Goal: Download file/media

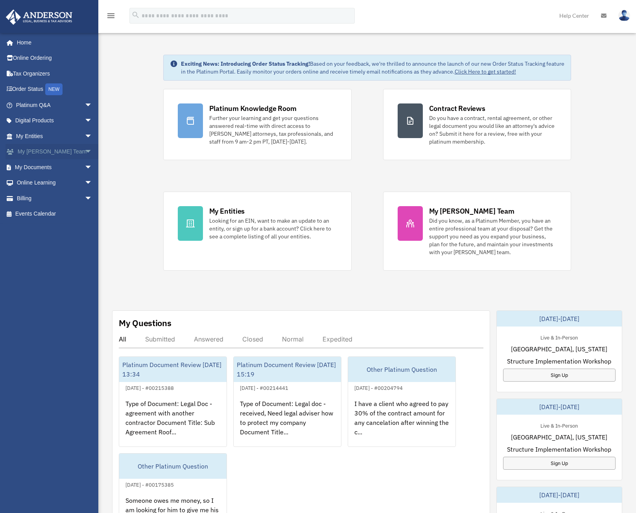
click at [57, 157] on link "My [PERSON_NAME] Team arrow_drop_down" at bounding box center [55, 152] width 99 height 16
click at [85, 154] on span "arrow_drop_down" at bounding box center [93, 152] width 16 height 16
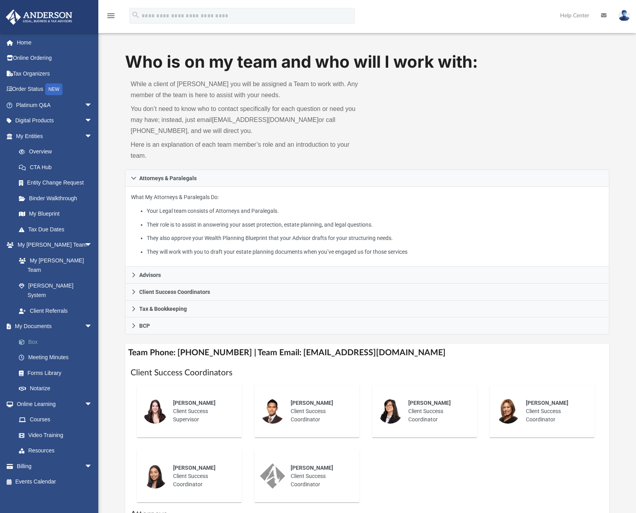
click at [34, 334] on link "Box" at bounding box center [57, 342] width 93 height 16
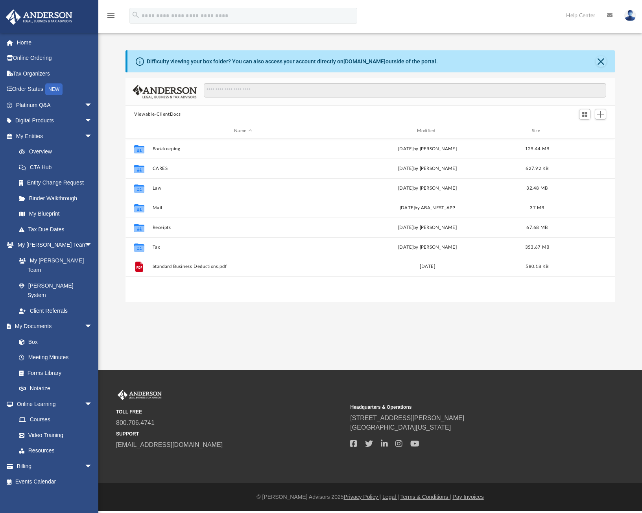
scroll to position [173, 484]
click at [604, 60] on button "Close" at bounding box center [601, 61] width 11 height 11
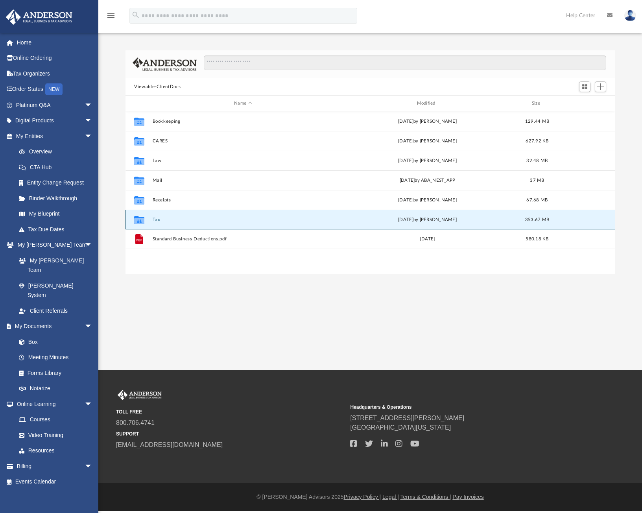
click at [155, 222] on button "Tax" at bounding box center [243, 219] width 181 height 5
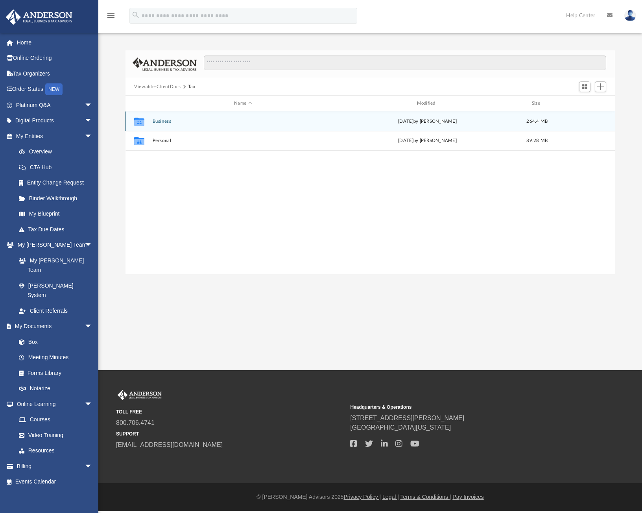
click at [163, 122] on button "Business" at bounding box center [243, 121] width 181 height 5
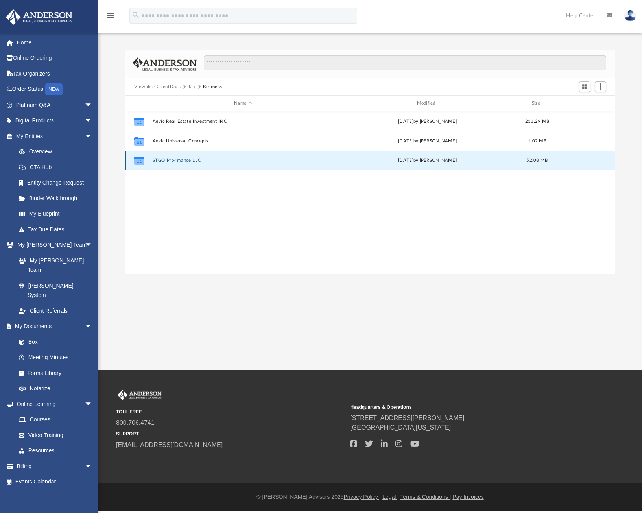
click at [187, 159] on button "STGO Pro4mance LLC" at bounding box center [243, 160] width 181 height 5
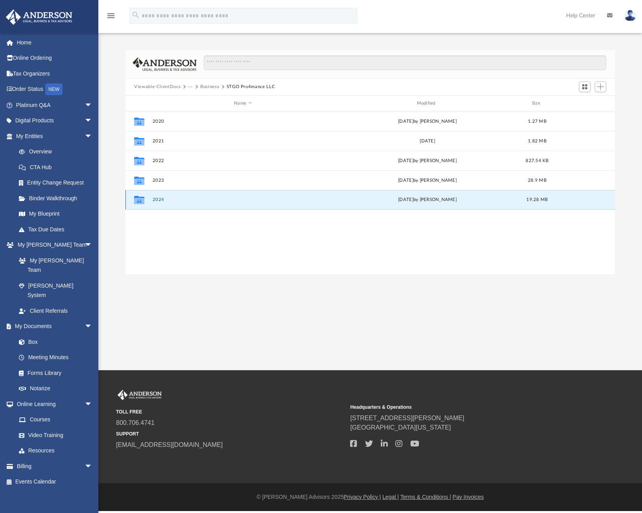
click at [160, 199] on button "2024" at bounding box center [243, 199] width 181 height 5
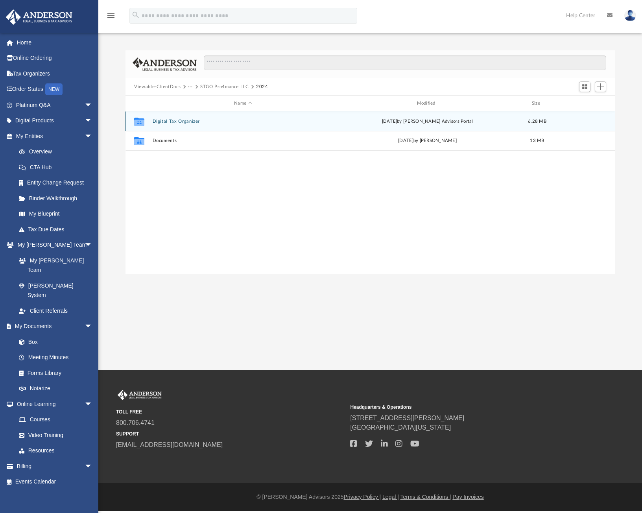
click at [172, 124] on button "Digital Tax Organizer" at bounding box center [243, 121] width 181 height 5
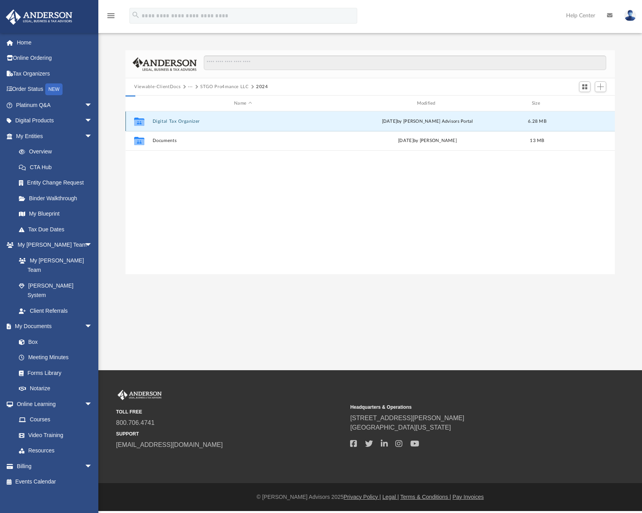
click at [172, 124] on button "Digital Tax Organizer" at bounding box center [243, 121] width 181 height 5
click at [192, 121] on button "1120S-StgoPro4manceLLC.pdf" at bounding box center [243, 120] width 181 height 5
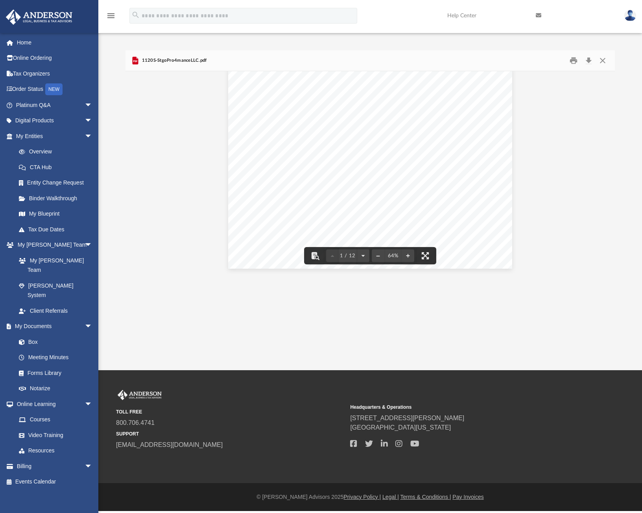
scroll to position [0, 0]
click at [590, 62] on button "Download" at bounding box center [589, 61] width 14 height 12
click at [607, 59] on button "Close" at bounding box center [603, 61] width 14 height 12
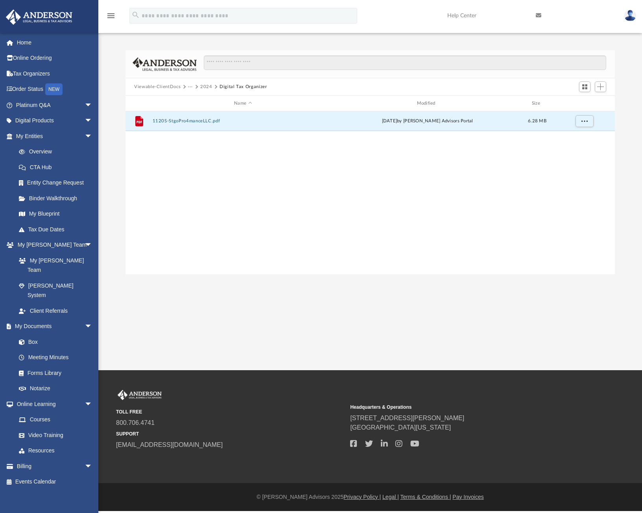
click at [206, 86] on button "2024" at bounding box center [206, 86] width 12 height 7
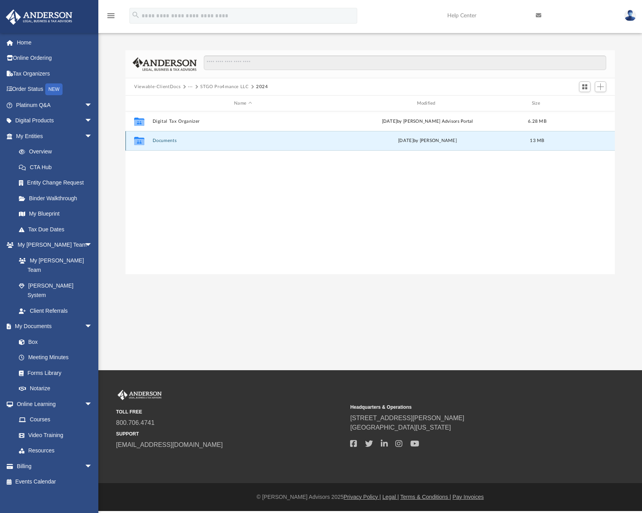
click at [173, 140] on button "Documents" at bounding box center [243, 140] width 181 height 5
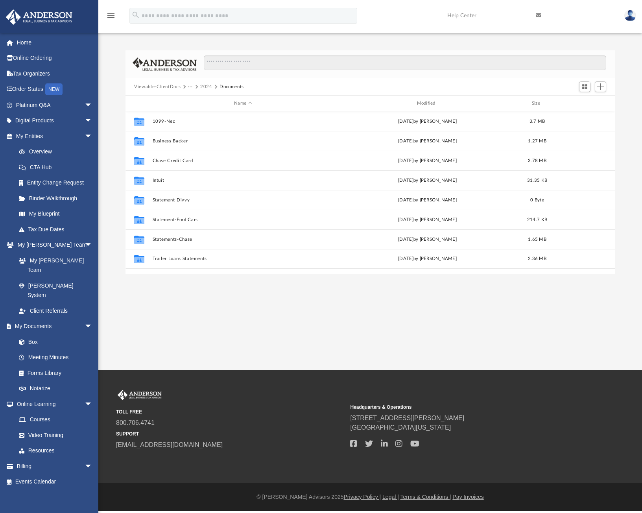
click at [203, 87] on button "2024" at bounding box center [206, 86] width 12 height 7
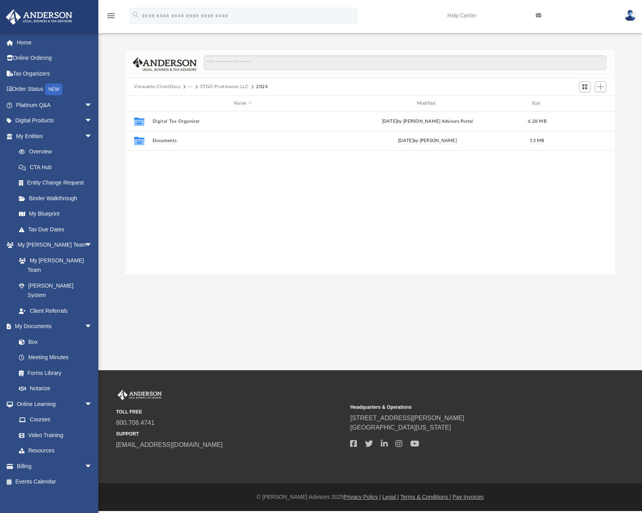
click at [224, 86] on button "STGO Pro4mance LLC" at bounding box center [224, 86] width 49 height 7
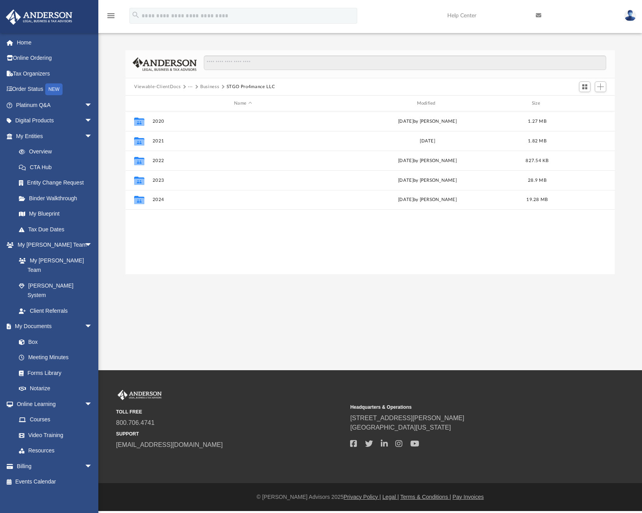
click at [211, 89] on button "Business" at bounding box center [209, 86] width 19 height 7
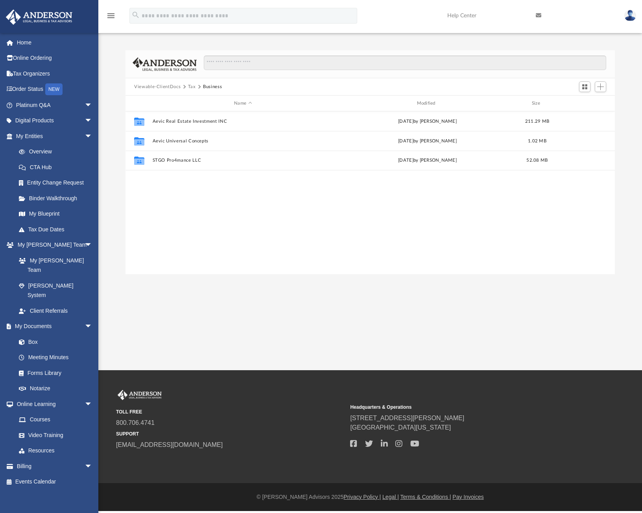
click at [192, 87] on button "Tax" at bounding box center [192, 86] width 8 height 7
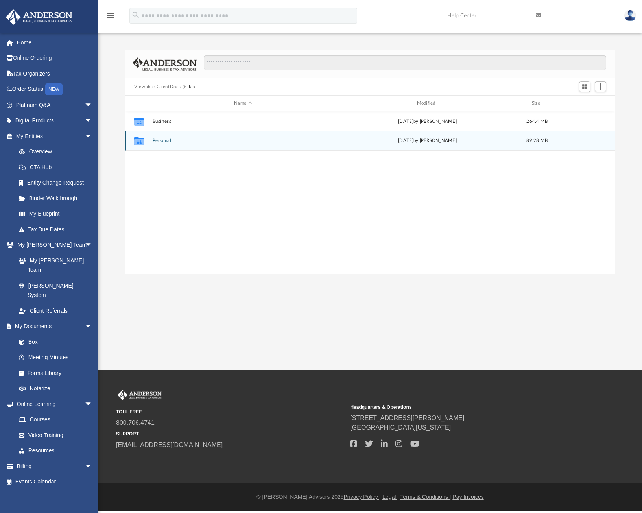
click at [166, 137] on div "Collaborated Folder Personal [DATE] by [PERSON_NAME] 89.28 MB" at bounding box center [371, 141] width 490 height 20
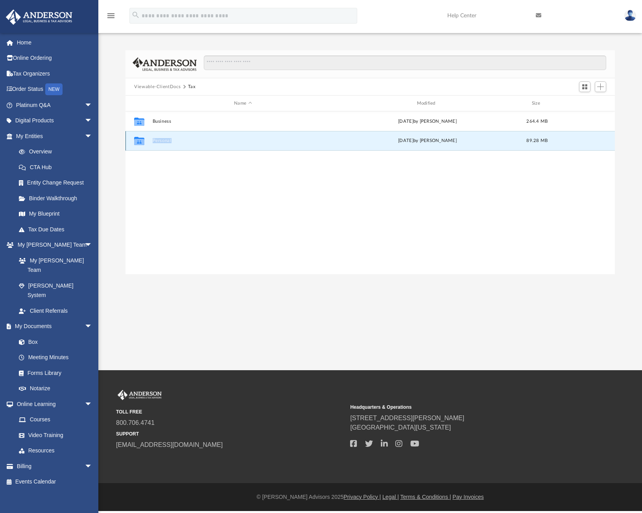
click at [166, 137] on div "Collaborated Folder Personal [DATE] by [PERSON_NAME] 89.28 MB" at bounding box center [371, 141] width 490 height 20
click at [196, 136] on div "Collaborated Folder Personal [DATE] by [PERSON_NAME] 89.28 MB" at bounding box center [371, 141] width 490 height 20
click at [160, 140] on button "Personal" at bounding box center [243, 140] width 181 height 5
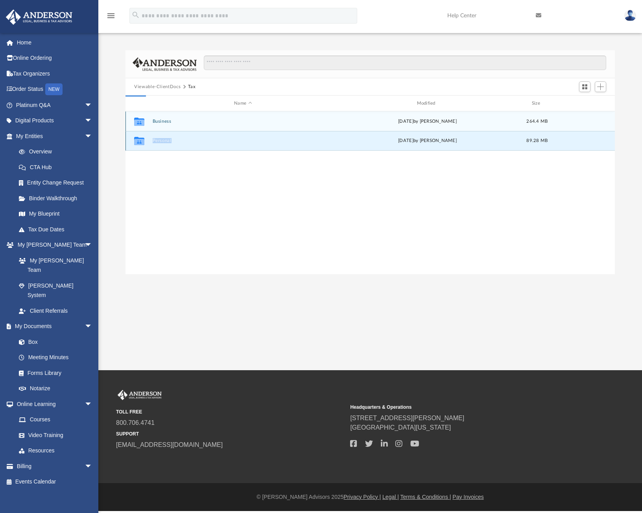
click at [160, 140] on button "Personal" at bounding box center [243, 140] width 181 height 5
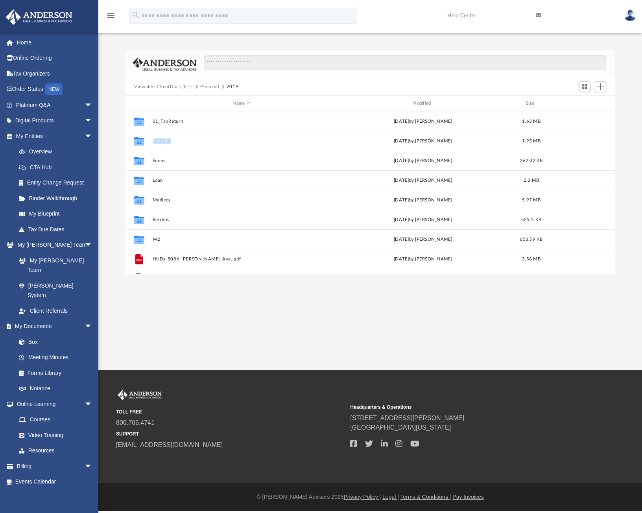
click at [208, 88] on button "Personal" at bounding box center [209, 86] width 19 height 7
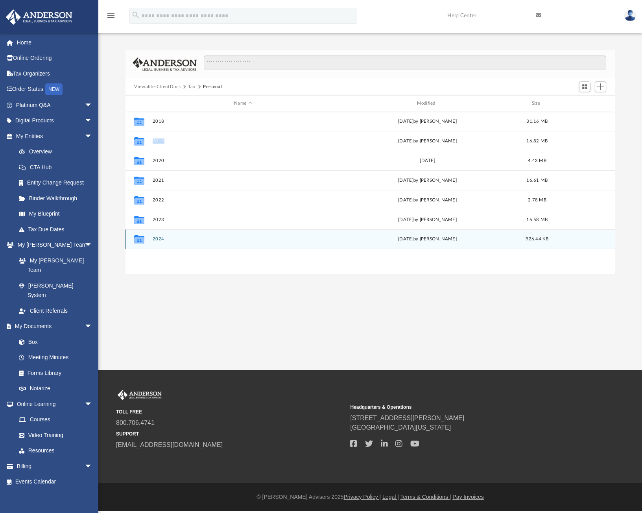
click at [171, 237] on button "2024" at bounding box center [243, 239] width 181 height 5
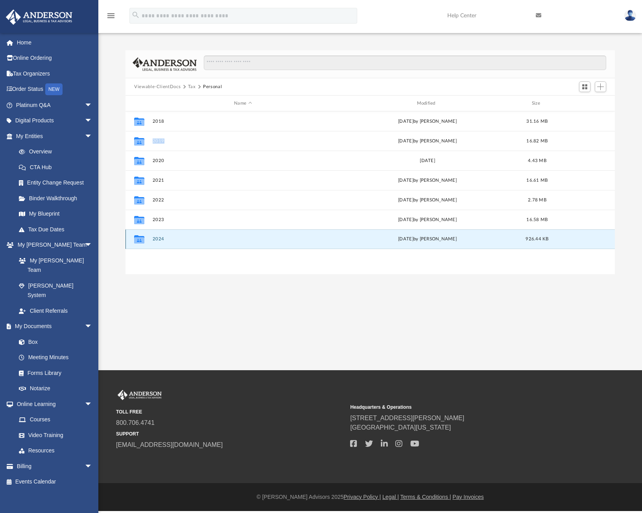
click at [171, 237] on button "2024" at bounding box center [243, 239] width 181 height 5
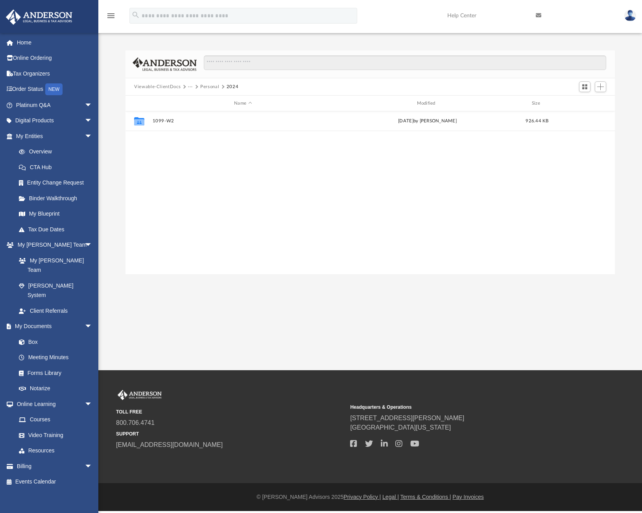
click at [209, 85] on button "Personal" at bounding box center [209, 86] width 19 height 7
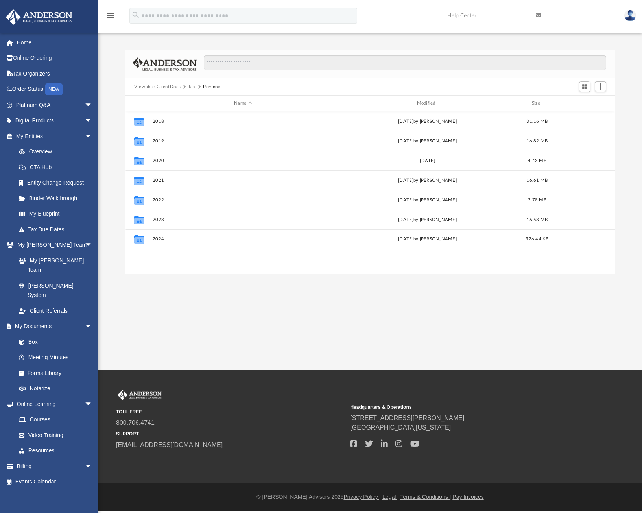
click at [191, 87] on button "Tax" at bounding box center [192, 86] width 8 height 7
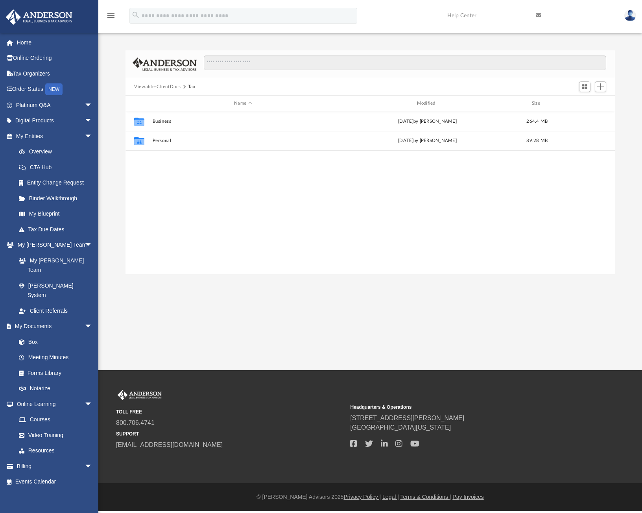
click at [170, 89] on button "Viewable-ClientDocs" at bounding box center [157, 86] width 46 height 7
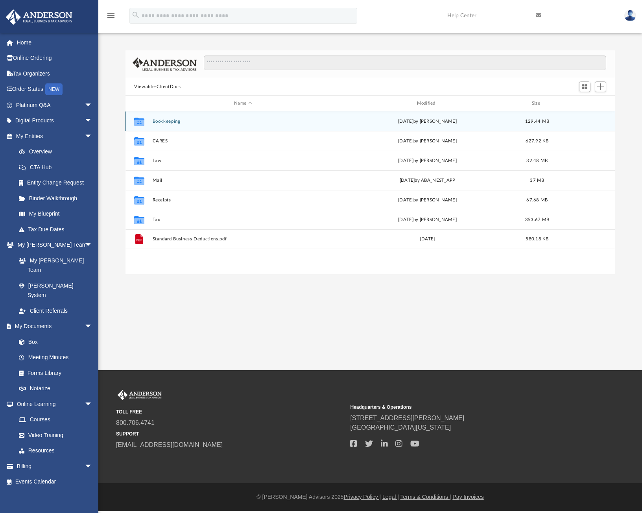
click at [196, 126] on div "Collaborated Folder Bookkeeping [DATE] by [PERSON_NAME] 129.44 MB" at bounding box center [371, 121] width 490 height 20
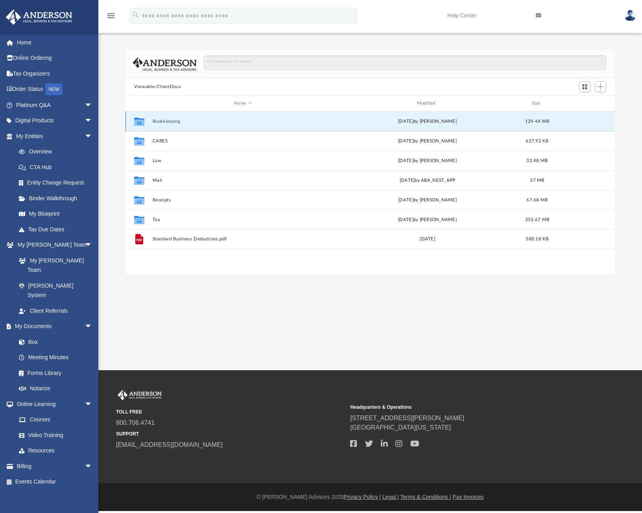
click at [196, 126] on div "Collaborated Folder Bookkeeping [DATE] by [PERSON_NAME] 129.44 MB" at bounding box center [371, 121] width 490 height 20
click at [180, 121] on button "Bookkeeping" at bounding box center [243, 121] width 181 height 5
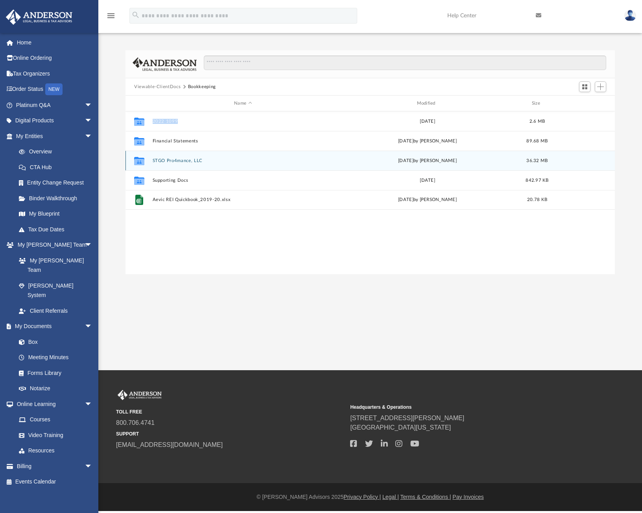
click at [190, 160] on button "STGO Pro4mance, LLC" at bounding box center [243, 160] width 181 height 5
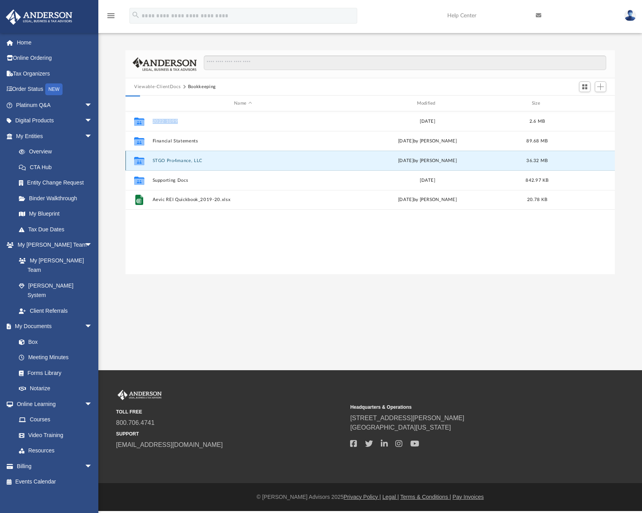
click at [190, 160] on button "STGO Pro4mance, LLC" at bounding box center [243, 160] width 181 height 5
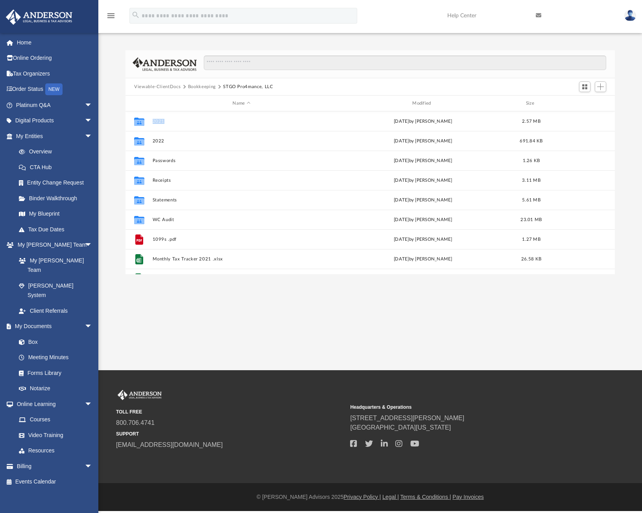
click at [204, 86] on button "Bookkeeping" at bounding box center [202, 86] width 28 height 7
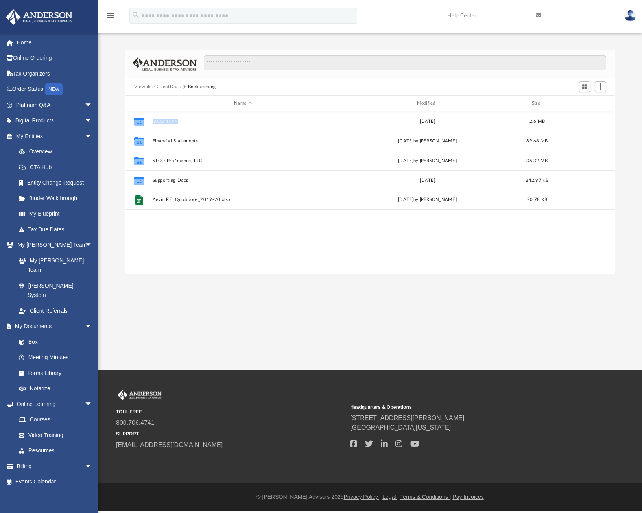
click at [168, 85] on button "Viewable-ClientDocs" at bounding box center [157, 86] width 46 height 7
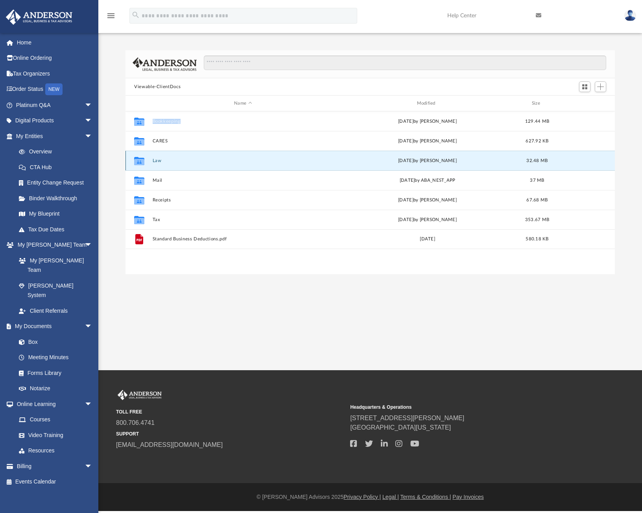
click at [173, 161] on button "Law" at bounding box center [243, 160] width 181 height 5
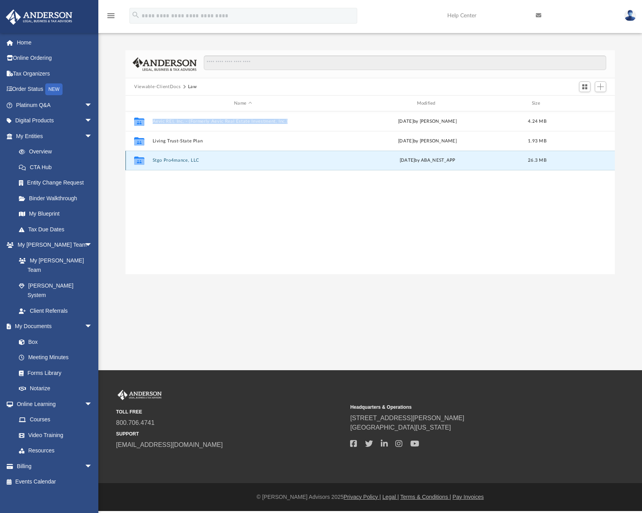
click at [197, 161] on button "Stgo Pro4mance, LLC" at bounding box center [243, 160] width 181 height 5
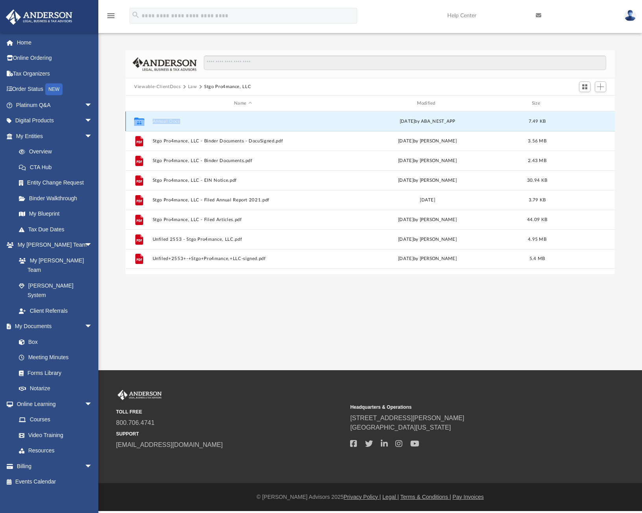
click at [174, 123] on button "Annual Docs" at bounding box center [243, 121] width 181 height 5
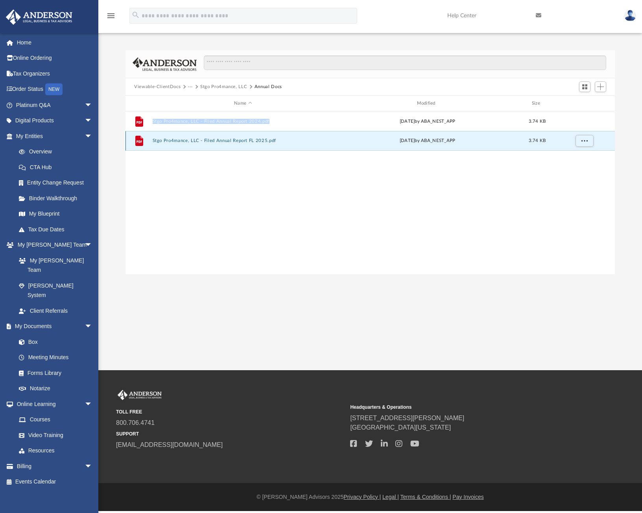
click at [253, 142] on button "Stgo Pro4mance, LLC - Filed Annual Report FL 2025.pdf" at bounding box center [243, 140] width 181 height 5
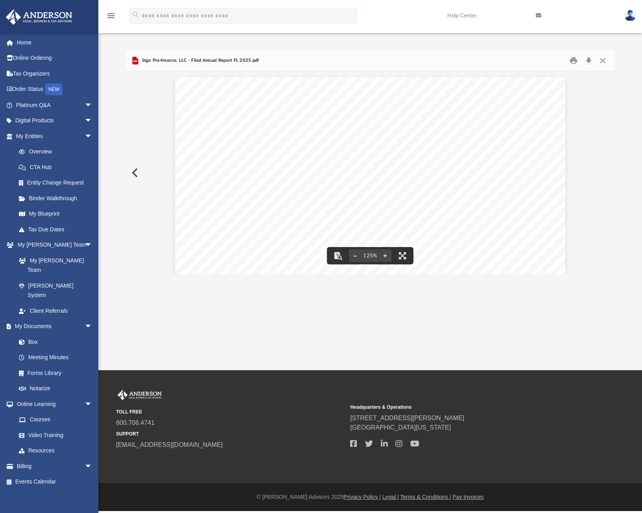
drag, startPoint x: 146, startPoint y: 172, endPoint x: 141, endPoint y: 173, distance: 5.2
click at [145, 172] on div "[STREET_ADDRESS][PERSON_NAME] Current Principal Place of Business: Current Mail…" at bounding box center [371, 336] width 490 height 531
click at [138, 174] on button "Preview" at bounding box center [134, 173] width 17 height 22
click at [601, 60] on button "Close" at bounding box center [603, 61] width 14 height 12
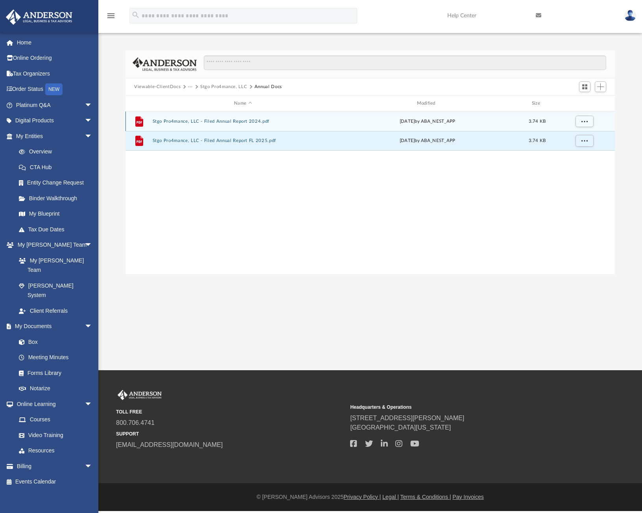
drag, startPoint x: 204, startPoint y: 182, endPoint x: 191, endPoint y: 115, distance: 68.9
click at [202, 177] on div "File Stgo Pro4mance, LLC - Filed Annual Report 2024.pdf [DATE] by ABA_NEST_APP …" at bounding box center [371, 192] width 490 height 163
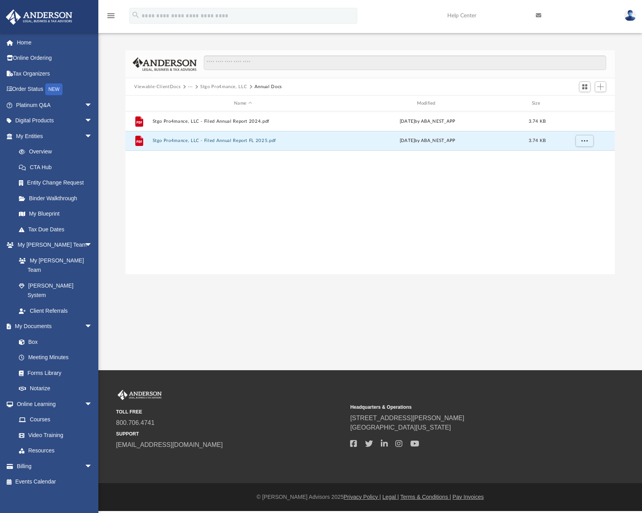
click at [214, 87] on button "Stgo Pro4mance, LLC" at bounding box center [223, 86] width 47 height 7
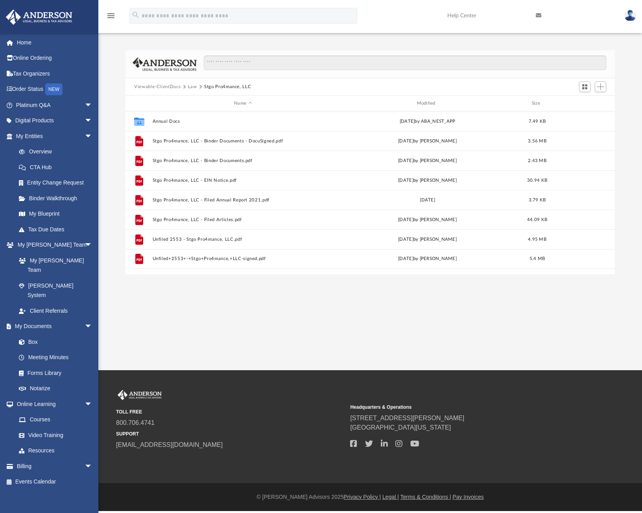
click at [152, 87] on button "Viewable-ClientDocs" at bounding box center [157, 86] width 46 height 7
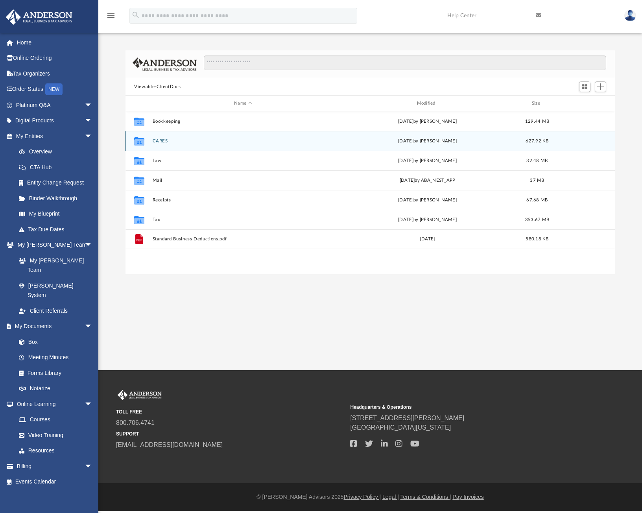
click at [172, 142] on button "CARES" at bounding box center [243, 141] width 181 height 5
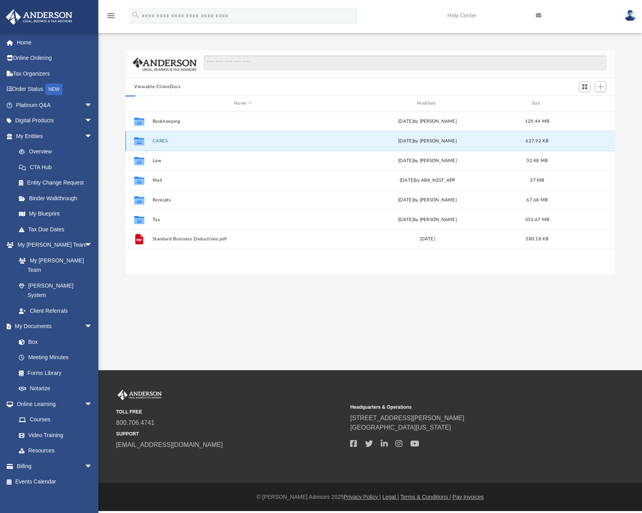
click at [172, 142] on button "CARES" at bounding box center [243, 141] width 181 height 5
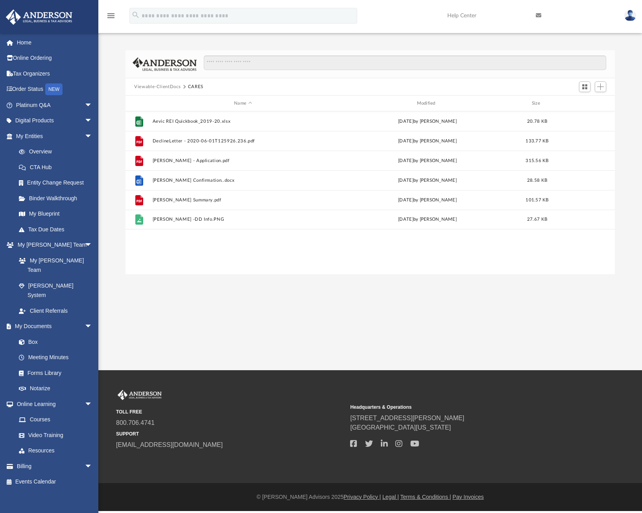
click at [168, 87] on button "Viewable-ClientDocs" at bounding box center [157, 86] width 46 height 7
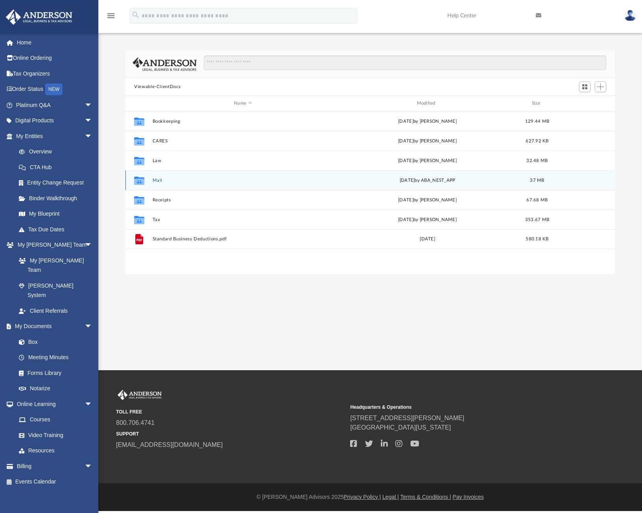
click at [159, 181] on button "Mail" at bounding box center [243, 180] width 181 height 5
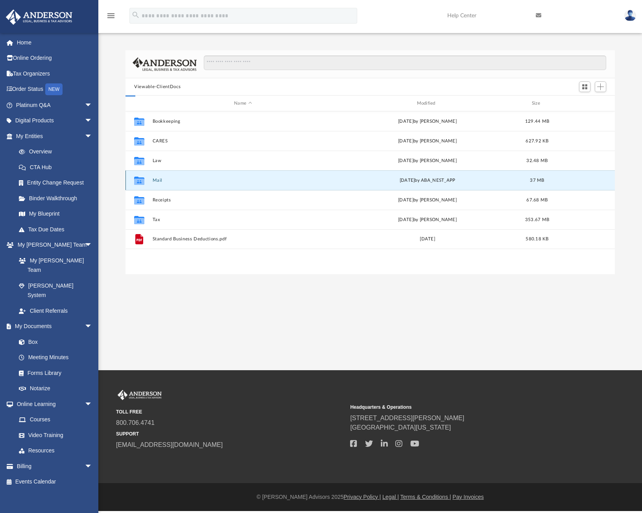
click at [159, 181] on button "Mail" at bounding box center [243, 180] width 181 height 5
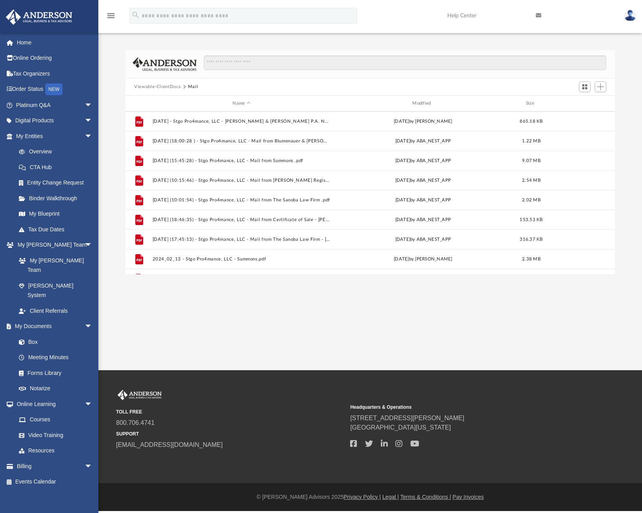
scroll to position [388, 0]
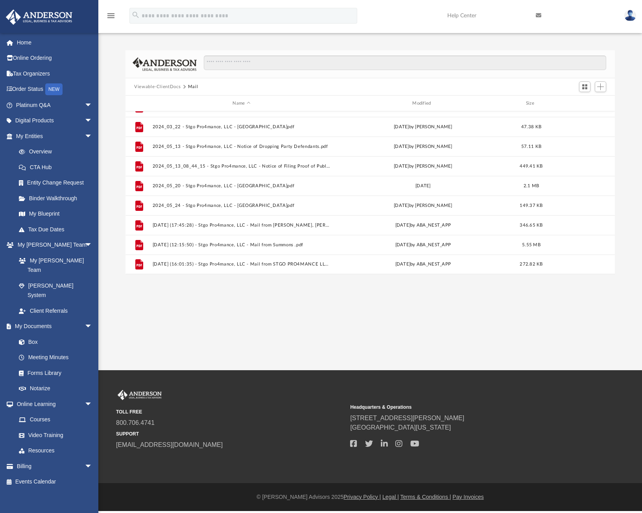
click at [165, 86] on button "Viewable-ClientDocs" at bounding box center [157, 86] width 46 height 7
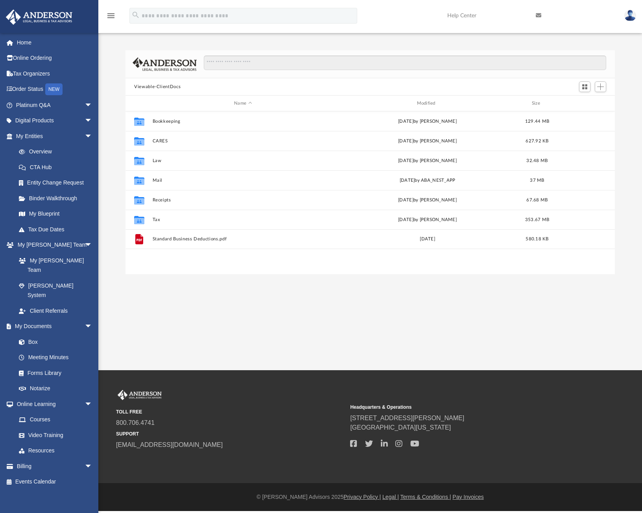
scroll to position [0, 0]
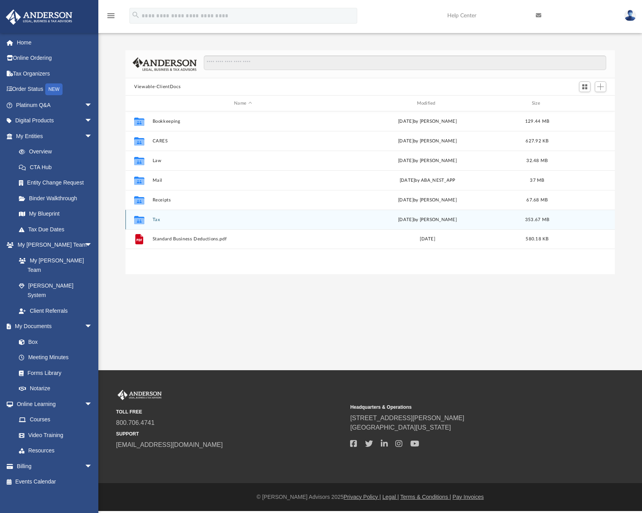
click at [160, 220] on button "Tax" at bounding box center [243, 219] width 181 height 5
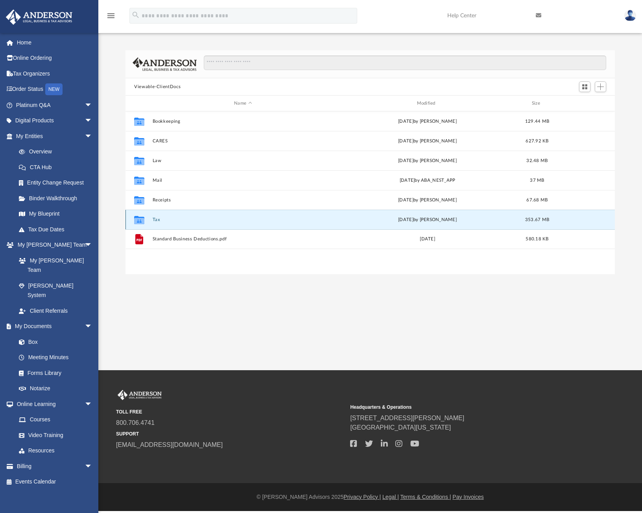
click at [160, 220] on button "Tax" at bounding box center [243, 219] width 181 height 5
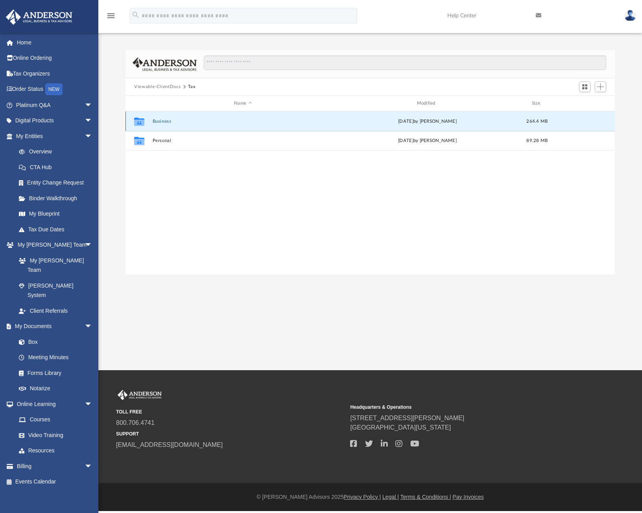
click at [168, 122] on button "Business" at bounding box center [243, 121] width 181 height 5
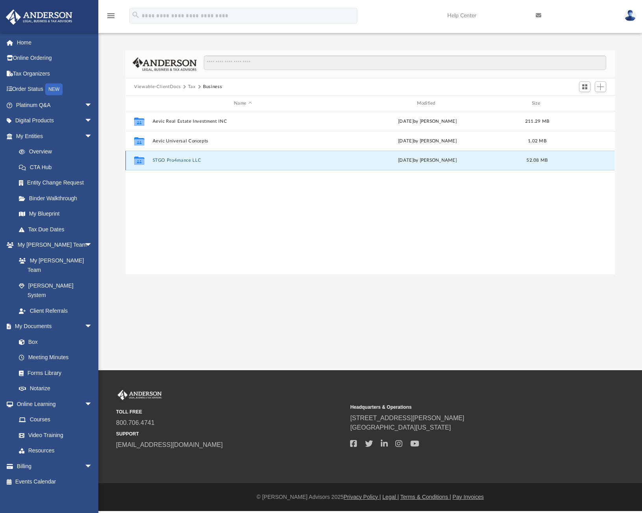
click at [174, 159] on button "STGO Pro4mance LLC" at bounding box center [243, 160] width 181 height 5
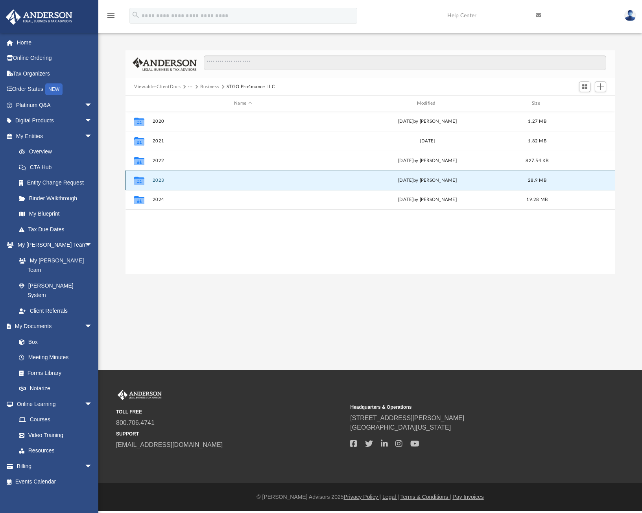
click at [163, 180] on button "2023" at bounding box center [243, 180] width 181 height 5
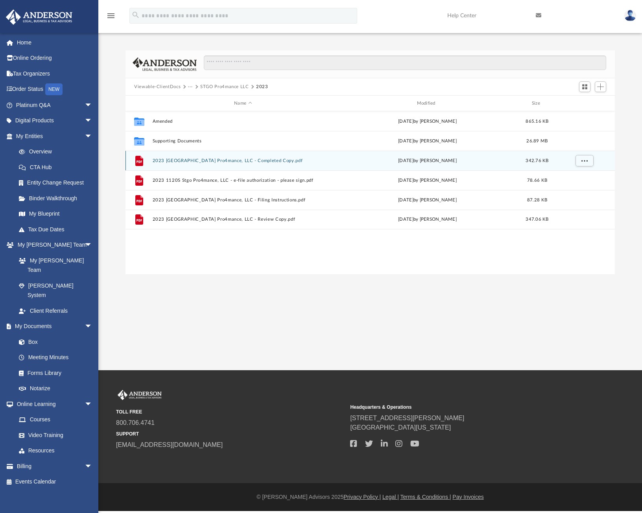
click at [253, 163] on button "2023 [GEOGRAPHIC_DATA] Pro4mance, LLC - Completed Copy.pdf" at bounding box center [243, 160] width 181 height 5
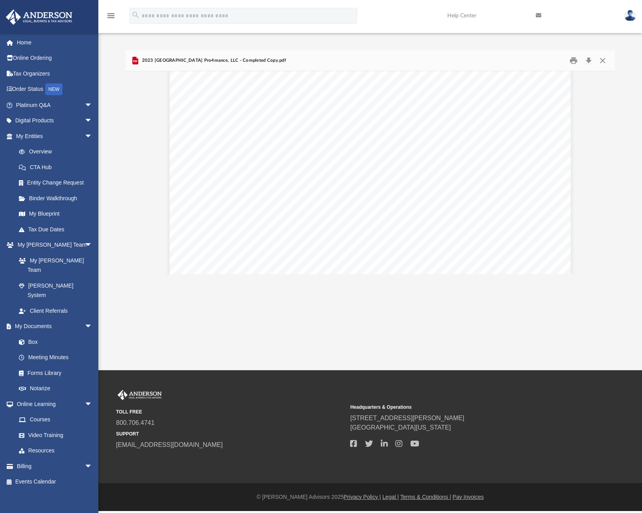
scroll to position [2716, 0]
click at [590, 59] on button "Download" at bounding box center [589, 61] width 14 height 12
